Goal: Task Accomplishment & Management: Complete application form

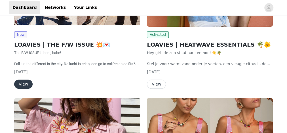
scroll to position [159, 0]
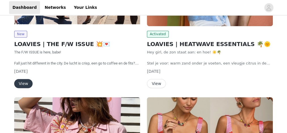
click at [24, 81] on button "View" at bounding box center [23, 83] width 18 height 9
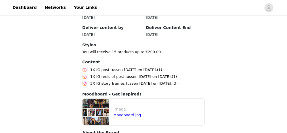
scroll to position [351, 0]
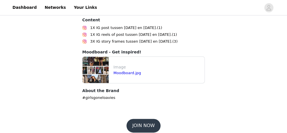
click at [141, 119] on button "JOIN NOW" at bounding box center [143, 126] width 34 height 14
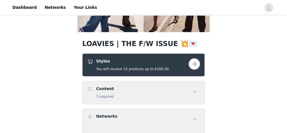
scroll to position [45, 0]
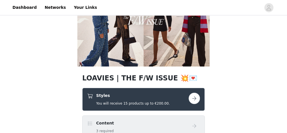
click at [191, 98] on button "button" at bounding box center [194, 97] width 11 height 11
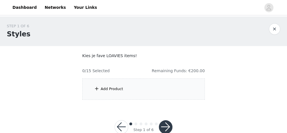
click at [151, 84] on div "Add Product" at bounding box center [143, 88] width 123 height 21
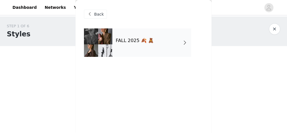
click at [139, 31] on div "FALL 2025 🍂 🧸" at bounding box center [151, 42] width 79 height 28
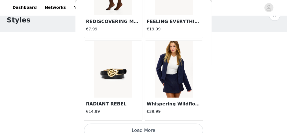
scroll to position [732, 0]
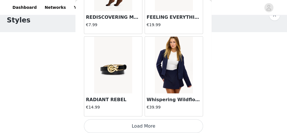
click at [155, 121] on button "Load More" at bounding box center [143, 126] width 119 height 14
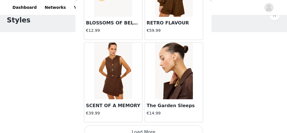
scroll to position [1552, 0]
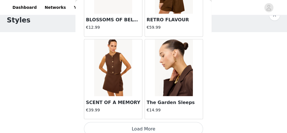
click at [139, 125] on button "Load More" at bounding box center [143, 129] width 119 height 14
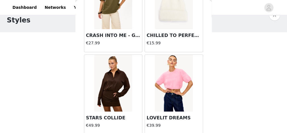
scroll to position [1825, 0]
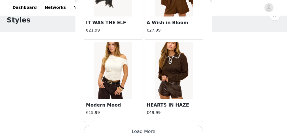
click at [137, 125] on button "Load More" at bounding box center [143, 132] width 119 height 14
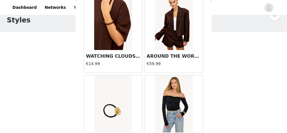
scroll to position [3192, 0]
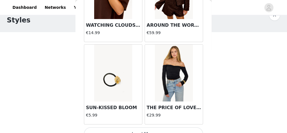
click at [114, 127] on button "Load More" at bounding box center [143, 134] width 119 height 14
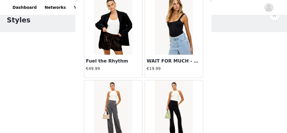
scroll to position [4012, 0]
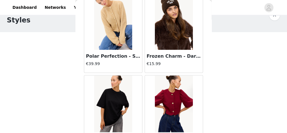
scroll to position [4831, 0]
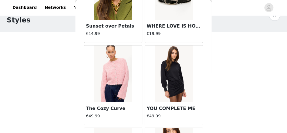
scroll to position [5331, 0]
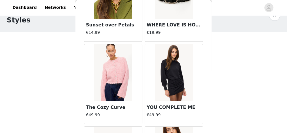
click at [170, 50] on img at bounding box center [174, 72] width 38 height 57
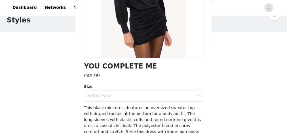
scroll to position [101, 0]
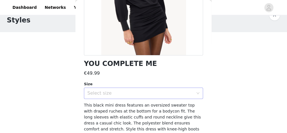
click at [139, 93] on div "Select size" at bounding box center [140, 93] width 106 height 6
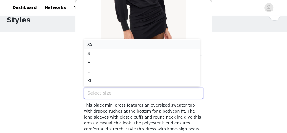
click at [112, 42] on li "XS" at bounding box center [142, 44] width 116 height 9
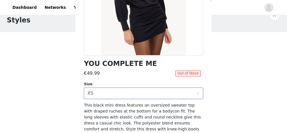
scroll to position [123, 0]
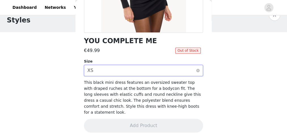
click at [164, 68] on div "Select size XS" at bounding box center [141, 70] width 109 height 11
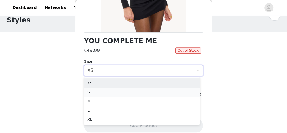
click at [96, 93] on li "S" at bounding box center [142, 91] width 116 height 9
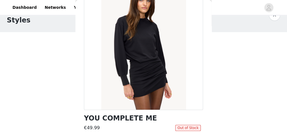
scroll to position [0, 0]
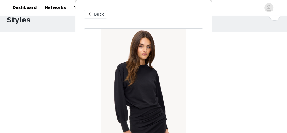
click at [92, 12] on span at bounding box center [89, 14] width 7 height 7
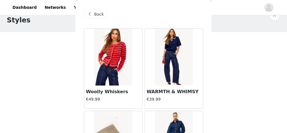
click at [212, 6] on div at bounding box center [180, 7] width 161 height 13
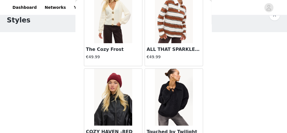
scroll to position [6471, 0]
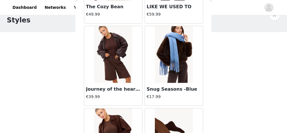
scroll to position [7220, 0]
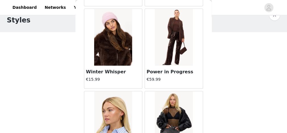
scroll to position [7878, 0]
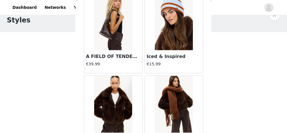
scroll to position [8179, 0]
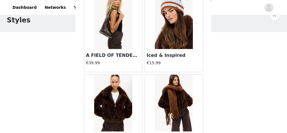
click at [97, 87] on img at bounding box center [113, 103] width 38 height 57
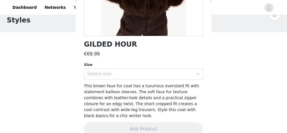
scroll to position [123, 0]
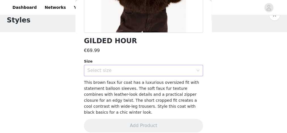
click at [157, 73] on div "Select size" at bounding box center [141, 70] width 109 height 11
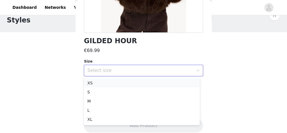
click at [109, 82] on li "XS" at bounding box center [142, 82] width 116 height 9
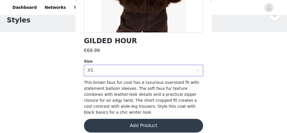
click at [127, 119] on button "Add Product" at bounding box center [143, 126] width 119 height 14
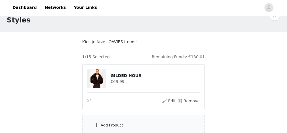
click at [138, 117] on div "Add Product" at bounding box center [143, 125] width 123 height 21
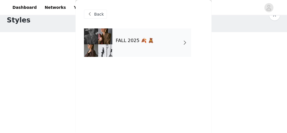
click at [121, 48] on div "FALL 2025 🍂 🧸" at bounding box center [151, 42] width 79 height 28
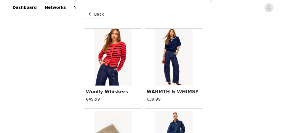
scroll to position [64, 0]
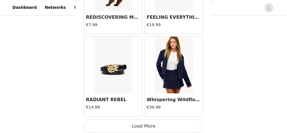
click at [173, 120] on button "Load More" at bounding box center [143, 126] width 119 height 14
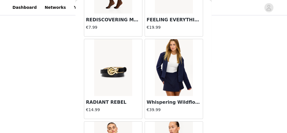
scroll to position [732, 0]
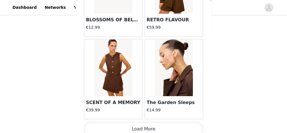
click at [179, 124] on button "Load More" at bounding box center [143, 129] width 119 height 14
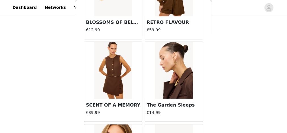
scroll to position [1552, 0]
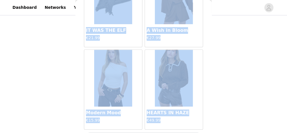
drag, startPoint x: 212, startPoint y: 90, endPoint x: 207, endPoint y: 140, distance: 49.5
click at [207, 69] on html "Dashboard Networks Your Links STEP 1 OF 6 Styles Kies je fave LOAVIES items! 1/…" at bounding box center [143, 2] width 287 height 133
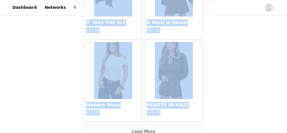
click at [174, 125] on button "Load More" at bounding box center [143, 132] width 119 height 14
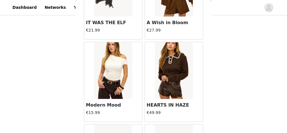
click at [220, 100] on div "STEP 1 OF 6 Styles Kies je fave LOAVIES items! 1/15 Selected Remaining Funds: €…" at bounding box center [143, 43] width 287 height 181
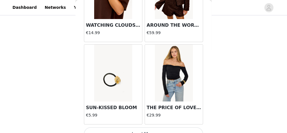
click at [195, 127] on button "Load More" at bounding box center [143, 134] width 119 height 14
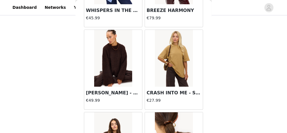
scroll to position [7379, 0]
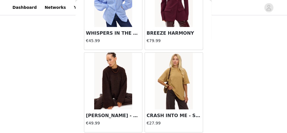
click at [96, 74] on img at bounding box center [113, 80] width 38 height 57
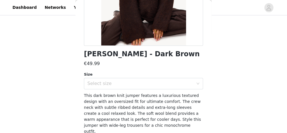
scroll to position [113, 0]
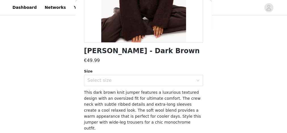
click at [145, 86] on div "Fuzzy Wuzzy - Dark Brown €49.99 Size Select size This dark brown knit jumper fe…" at bounding box center [143, 35] width 119 height 240
click at [115, 81] on div "Select size" at bounding box center [140, 80] width 106 height 6
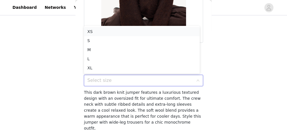
click at [103, 32] on li "XS" at bounding box center [142, 31] width 116 height 9
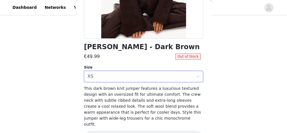
scroll to position [129, 0]
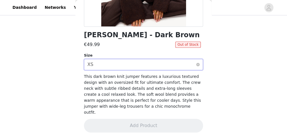
click at [142, 64] on div "Select size XS" at bounding box center [141, 64] width 109 height 11
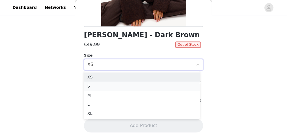
click at [100, 84] on li "S" at bounding box center [142, 85] width 116 height 9
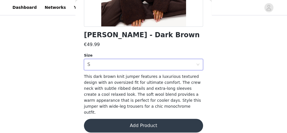
click at [149, 120] on button "Add Product" at bounding box center [143, 126] width 119 height 14
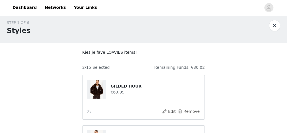
scroll to position [114, 0]
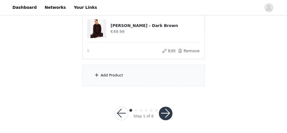
click at [147, 79] on div "Add Product" at bounding box center [143, 75] width 123 height 21
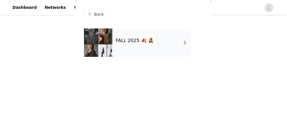
click at [121, 43] on h4 "FALL 2025 🍂 🧸" at bounding box center [135, 40] width 38 height 5
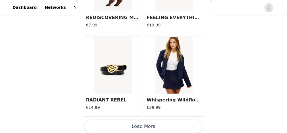
scroll to position [732, 0]
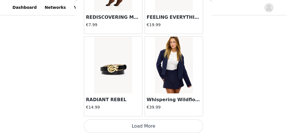
click at [172, 120] on button "Load More" at bounding box center [143, 126] width 119 height 14
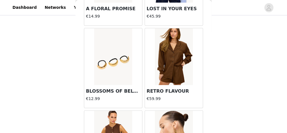
scroll to position [1552, 0]
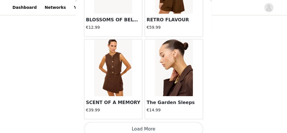
click at [141, 122] on button "Load More" at bounding box center [143, 129] width 119 height 14
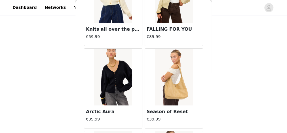
scroll to position [1348, 0]
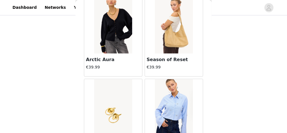
click at [119, 28] on img at bounding box center [113, 25] width 38 height 57
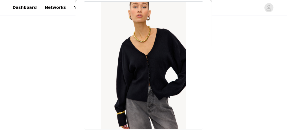
scroll to position [113, 0]
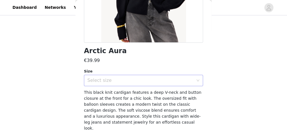
click at [140, 81] on div "Select size" at bounding box center [140, 80] width 106 height 6
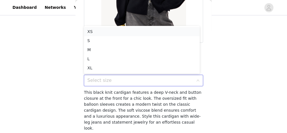
click at [114, 31] on li "XS" at bounding box center [142, 31] width 116 height 9
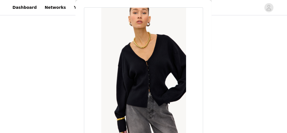
scroll to position [0, 0]
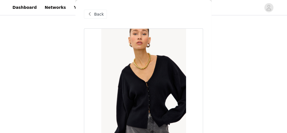
click at [91, 13] on span at bounding box center [89, 14] width 7 height 7
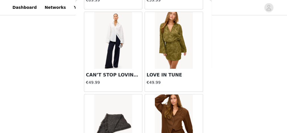
scroll to position [2247, 0]
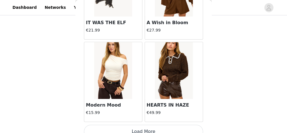
click at [144, 125] on button "Load More" at bounding box center [143, 132] width 119 height 14
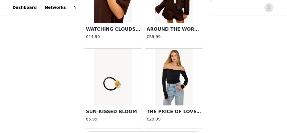
scroll to position [3192, 0]
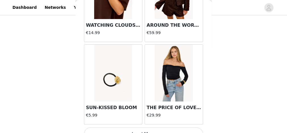
click at [131, 127] on button "Load More" at bounding box center [143, 134] width 119 height 14
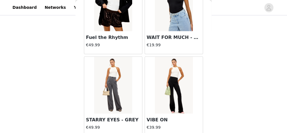
scroll to position [4009, 0]
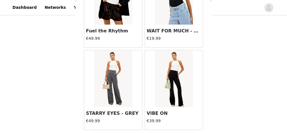
click at [172, 81] on img at bounding box center [174, 78] width 38 height 57
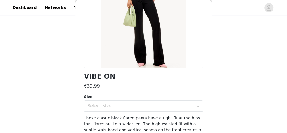
scroll to position [111, 0]
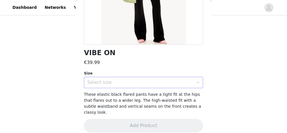
click at [138, 78] on div "Select size" at bounding box center [141, 82] width 109 height 11
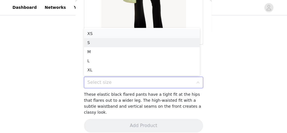
click at [108, 34] on li "XS" at bounding box center [142, 33] width 116 height 9
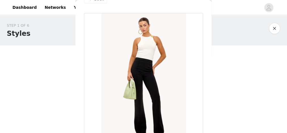
scroll to position [0, 0]
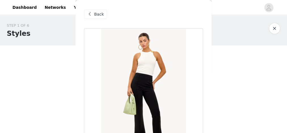
click at [87, 10] on div "Back" at bounding box center [95, 14] width 23 height 9
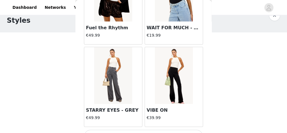
scroll to position [23, 0]
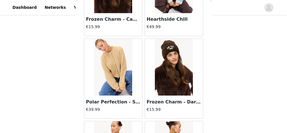
scroll to position [4831, 0]
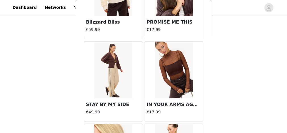
scroll to position [5648, 0]
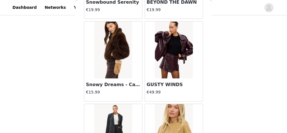
scroll to position [6261, 0]
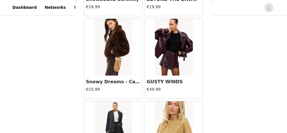
click at [172, 39] on img at bounding box center [174, 47] width 38 height 57
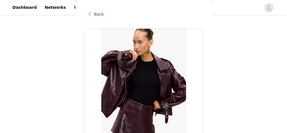
scroll to position [91, 0]
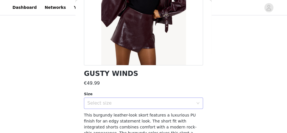
click at [142, 100] on div "Select size" at bounding box center [140, 103] width 106 height 6
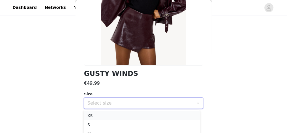
click at [94, 114] on li "XS" at bounding box center [142, 115] width 116 height 9
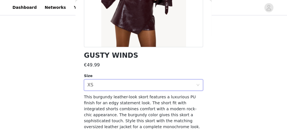
scroll to position [129, 0]
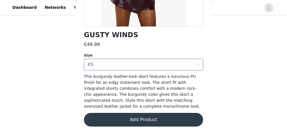
click at [146, 117] on button "Add Product" at bounding box center [143, 120] width 119 height 14
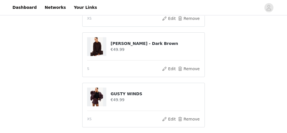
scroll to position [164, 0]
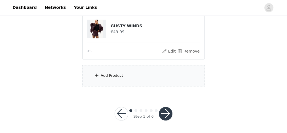
click at [139, 78] on div "Add Product" at bounding box center [143, 75] width 123 height 21
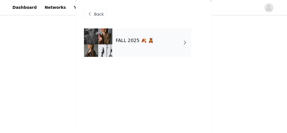
click at [138, 51] on div "FALL 2025 🍂 🧸" at bounding box center [151, 42] width 79 height 28
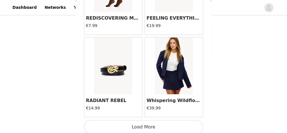
scroll to position [732, 0]
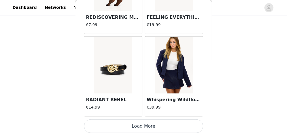
click at [131, 119] on button "Load More" at bounding box center [143, 126] width 119 height 14
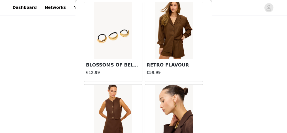
scroll to position [1552, 0]
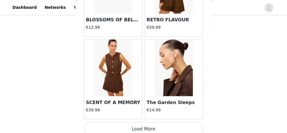
click at [159, 122] on button "Load More" at bounding box center [143, 129] width 119 height 14
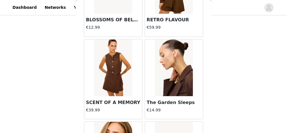
click at [115, 62] on img at bounding box center [113, 67] width 38 height 57
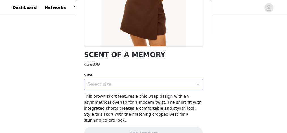
scroll to position [113, 0]
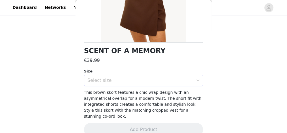
click at [159, 81] on div "Select size" at bounding box center [140, 80] width 106 height 6
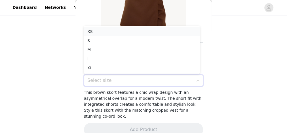
click at [117, 32] on li "XS" at bounding box center [142, 31] width 116 height 9
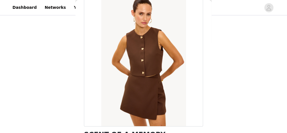
scroll to position [0, 0]
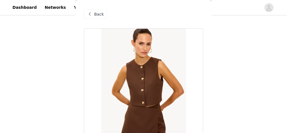
click at [94, 14] on span "Back" at bounding box center [99, 14] width 10 height 6
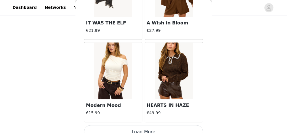
scroll to position [2372, 0]
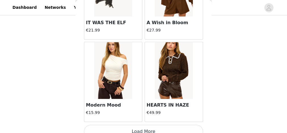
click at [157, 125] on button "Load More" at bounding box center [143, 132] width 119 height 14
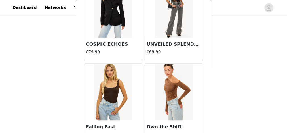
scroll to position [2644, 0]
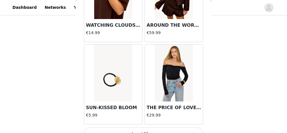
click at [132, 127] on button "Load More" at bounding box center [143, 134] width 119 height 14
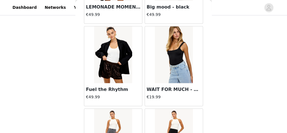
scroll to position [3961, 0]
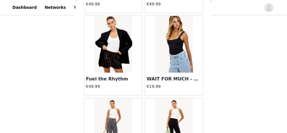
click at [182, 37] on img at bounding box center [174, 44] width 38 height 57
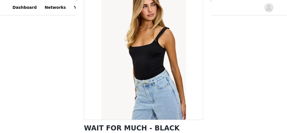
scroll to position [100, 0]
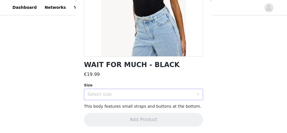
click at [145, 96] on div "Select size" at bounding box center [140, 94] width 106 height 6
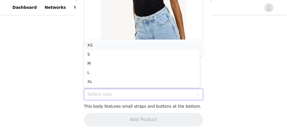
click at [115, 44] on li "XS" at bounding box center [142, 45] width 116 height 9
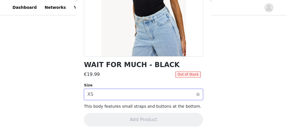
click at [140, 93] on div "Select size XS" at bounding box center [141, 94] width 109 height 11
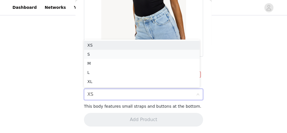
click at [99, 53] on li "S" at bounding box center [142, 54] width 116 height 9
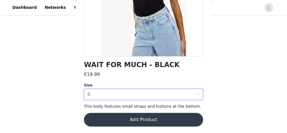
click at [141, 117] on button "Add Product" at bounding box center [143, 120] width 119 height 14
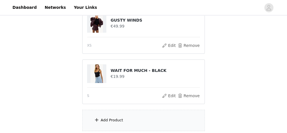
scroll to position [182, 0]
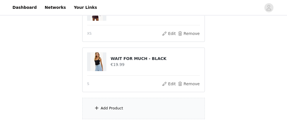
click at [139, 109] on div "Add Product" at bounding box center [143, 108] width 123 height 21
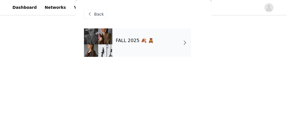
click at [120, 40] on h4 "FALL 2025 🍂 🧸" at bounding box center [135, 40] width 38 height 5
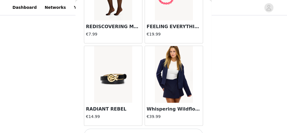
scroll to position [732, 0]
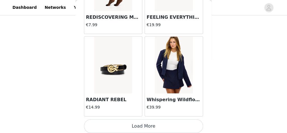
click at [130, 124] on button "Load More" at bounding box center [143, 126] width 119 height 14
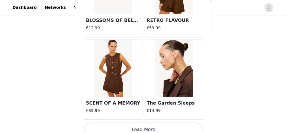
scroll to position [1552, 0]
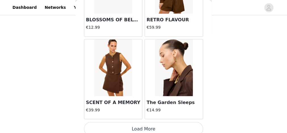
click at [119, 122] on button "Load More" at bounding box center [143, 129] width 119 height 14
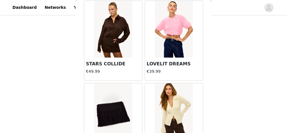
scroll to position [1802, 0]
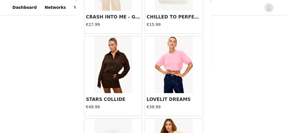
click at [119, 79] on img at bounding box center [113, 64] width 38 height 57
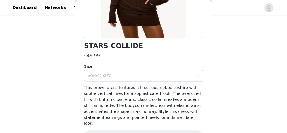
scroll to position [129, 0]
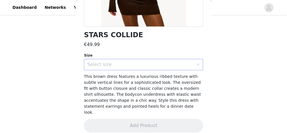
click at [133, 66] on div "Select size" at bounding box center [140, 65] width 106 height 6
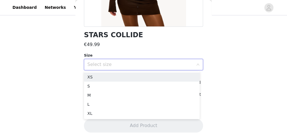
click at [135, 65] on div "Select size" at bounding box center [140, 65] width 106 height 6
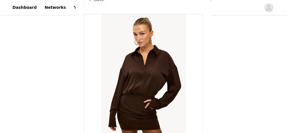
scroll to position [0, 0]
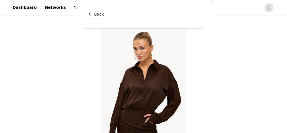
click at [100, 13] on span "Back" at bounding box center [99, 14] width 10 height 6
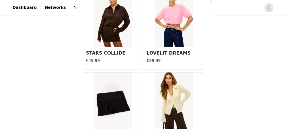
scroll to position [1837, 0]
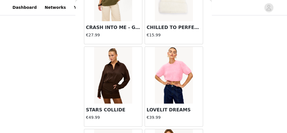
click at [117, 61] on img at bounding box center [113, 75] width 38 height 57
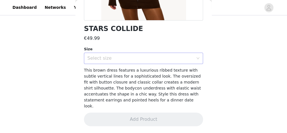
scroll to position [129, 0]
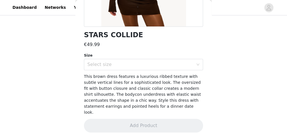
click at [138, 57] on div "Size" at bounding box center [143, 55] width 119 height 6
click at [113, 68] on div "Select size" at bounding box center [141, 64] width 109 height 11
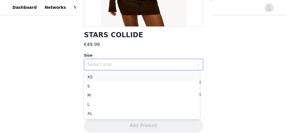
click at [94, 75] on li "XS" at bounding box center [142, 76] width 116 height 9
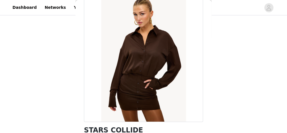
scroll to position [0, 0]
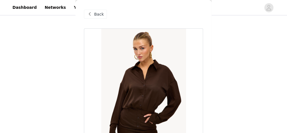
click at [97, 16] on span "Back" at bounding box center [99, 14] width 10 height 6
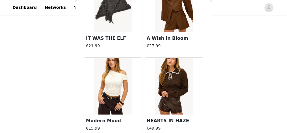
scroll to position [2372, 0]
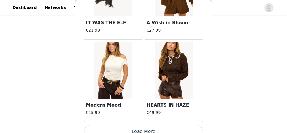
click at [144, 125] on button "Load More" at bounding box center [143, 132] width 119 height 14
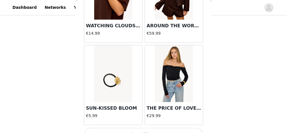
scroll to position [3192, 0]
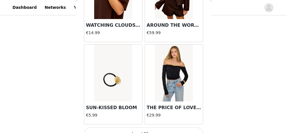
click at [147, 127] on button "Load More" at bounding box center [143, 134] width 119 height 14
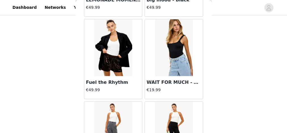
scroll to position [4012, 0]
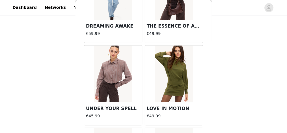
scroll to position [4466, 0]
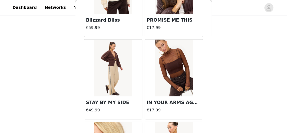
scroll to position [5646, 0]
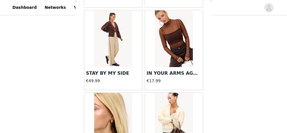
scroll to position [5603, 0]
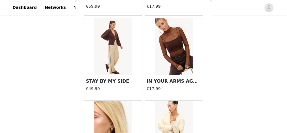
click at [107, 47] on img at bounding box center [113, 46] width 38 height 57
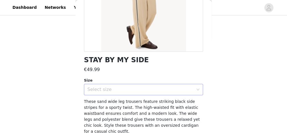
scroll to position [123, 0]
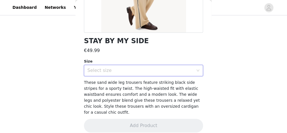
click at [151, 74] on div "Select size" at bounding box center [141, 70] width 109 height 11
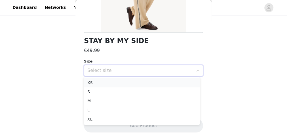
click at [121, 80] on li "XS" at bounding box center [142, 82] width 116 height 9
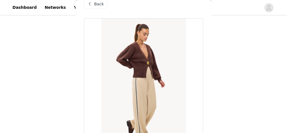
scroll to position [10, 0]
click at [101, 4] on span "Back" at bounding box center [99, 4] width 10 height 6
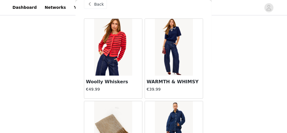
click at [98, 5] on span "Back" at bounding box center [99, 4] width 10 height 6
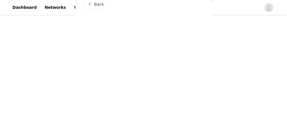
scroll to position [0, 0]
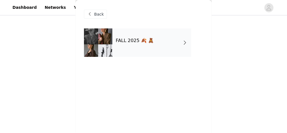
click at [153, 45] on div "FALL 2025 🍂 🧸" at bounding box center [151, 42] width 79 height 28
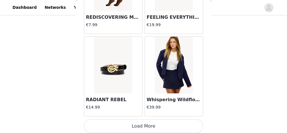
click at [153, 121] on button "Load More" at bounding box center [143, 126] width 119 height 14
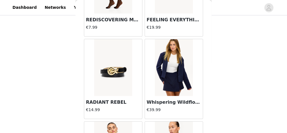
scroll to position [662, 0]
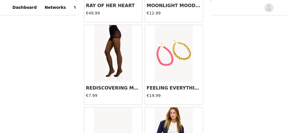
click at [123, 53] on img at bounding box center [113, 53] width 38 height 57
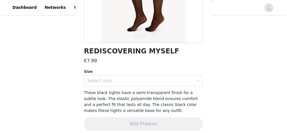
scroll to position [113, 0]
click at [147, 81] on div "Select size" at bounding box center [140, 80] width 106 height 6
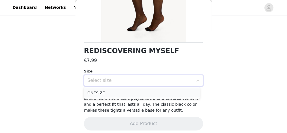
click at [142, 92] on li "ONESIZE" at bounding box center [142, 92] width 116 height 9
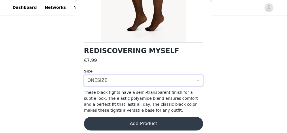
click at [148, 117] on button "Add Product" at bounding box center [143, 124] width 119 height 14
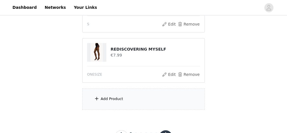
scroll to position [250, 0]
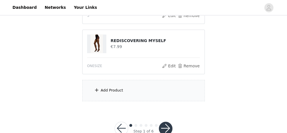
click at [164, 124] on button "button" at bounding box center [166, 128] width 14 height 14
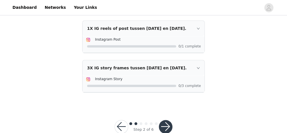
scroll to position [231, 0]
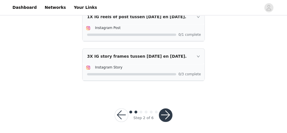
click at [164, 111] on button "button" at bounding box center [166, 115] width 14 height 14
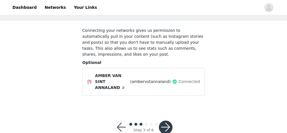
scroll to position [28, 0]
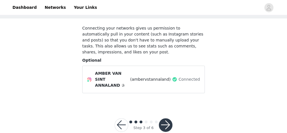
click at [168, 118] on button "button" at bounding box center [166, 125] width 14 height 14
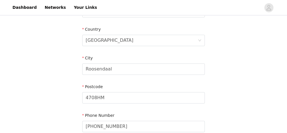
scroll to position [231, 0]
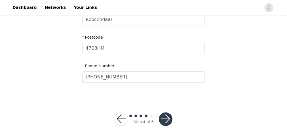
click at [164, 112] on button "button" at bounding box center [166, 119] width 14 height 14
click at [165, 112] on button "button" at bounding box center [166, 119] width 14 height 14
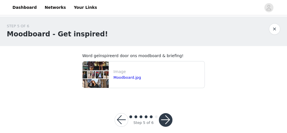
click at [168, 119] on button "button" at bounding box center [166, 120] width 14 height 14
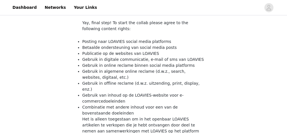
scroll to position [105, 0]
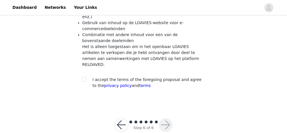
click at [90, 77] on div "I accept the terms of the foregoing proposal and agree to the privacy policy an…" at bounding box center [143, 83] width 123 height 12
click at [89, 77] on div at bounding box center [86, 80] width 8 height 6
click at [88, 77] on div at bounding box center [86, 80] width 8 height 6
click at [87, 77] on div at bounding box center [86, 80] width 8 height 6
click at [86, 77] on input "checkbox" at bounding box center [84, 79] width 4 height 4
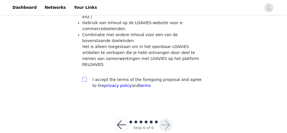
checkbox input "true"
click at [172, 118] on button "button" at bounding box center [166, 125] width 14 height 14
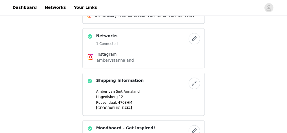
scroll to position [363, 0]
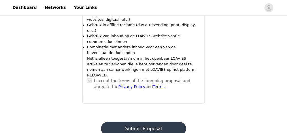
click at [161, 121] on button "Submit Proposal" at bounding box center [143, 128] width 85 height 14
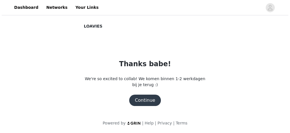
scroll to position [0, 0]
click at [149, 96] on button "Continue" at bounding box center [145, 99] width 32 height 11
